Goal: Navigation & Orientation: Find specific page/section

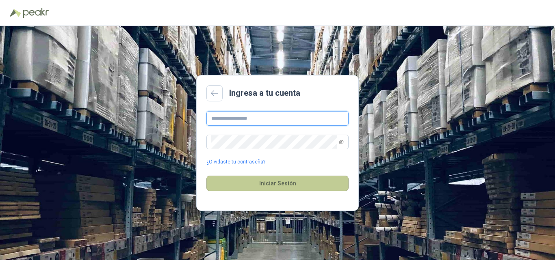
type input "**********"
click at [283, 185] on button "Iniciar Sesión" at bounding box center [277, 183] width 142 height 15
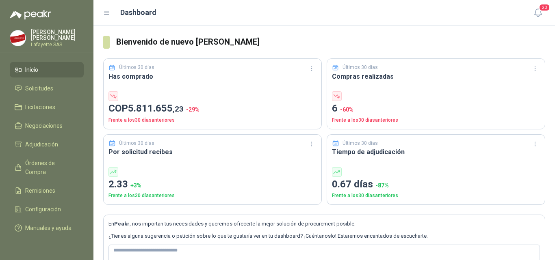
drag, startPoint x: 116, startPoint y: 39, endPoint x: 266, endPoint y: 39, distance: 150.2
click at [266, 39] on h3 "Bienvenido de nuevo [PERSON_NAME]" at bounding box center [330, 42] width 429 height 13
click at [47, 88] on span "Solicitudes" at bounding box center [39, 88] width 28 height 9
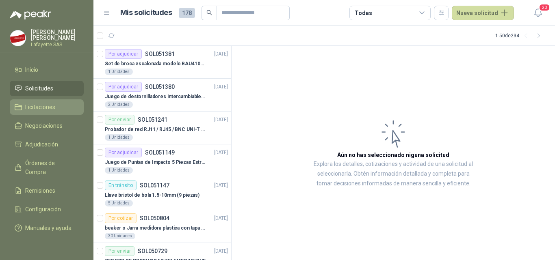
click at [47, 107] on span "Licitaciones" at bounding box center [40, 107] width 30 height 9
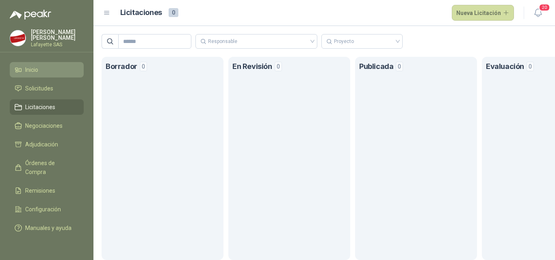
click at [38, 65] on span "Inicio" at bounding box center [31, 69] width 13 height 9
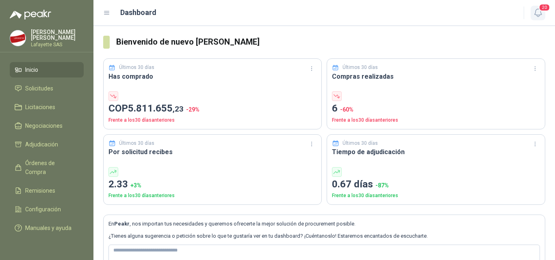
click at [541, 19] on button "20" at bounding box center [537, 13] width 15 height 15
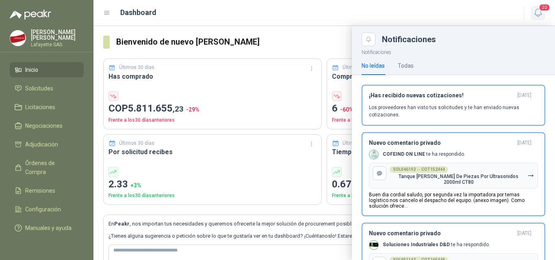
click at [541, 17] on icon "button" at bounding box center [538, 13] width 10 height 10
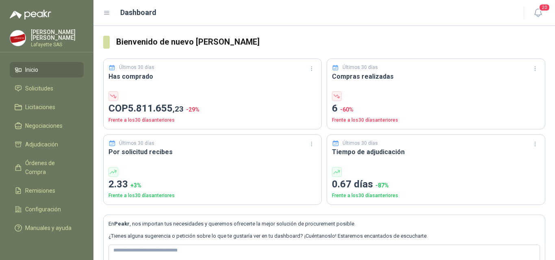
click at [13, 39] on img at bounding box center [17, 37] width 15 height 15
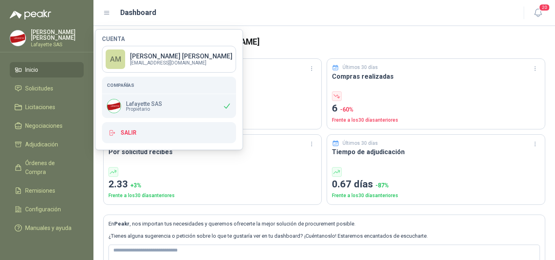
click at [198, 15] on div "Dashboard" at bounding box center [308, 12] width 410 height 11
